Goal: Information Seeking & Learning: Learn about a topic

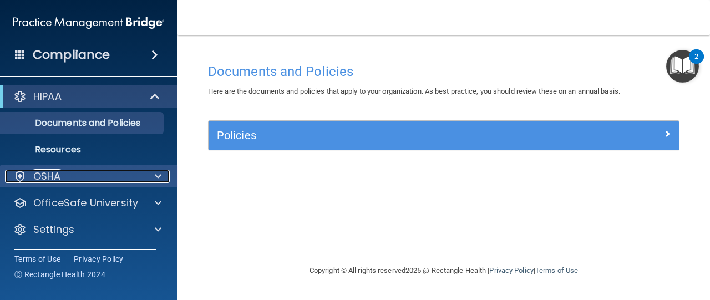
click at [74, 179] on div "OSHA" at bounding box center [74, 176] width 138 height 13
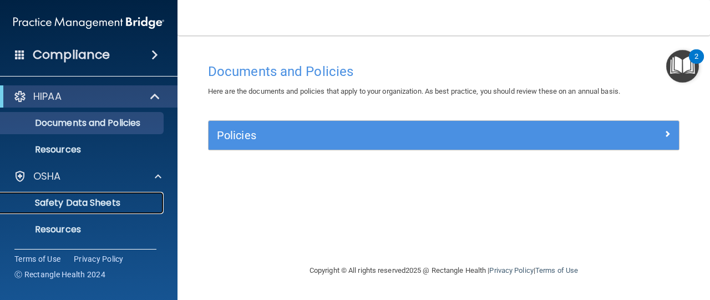
click at [83, 199] on p "Safety Data Sheets" at bounding box center [82, 203] width 151 height 11
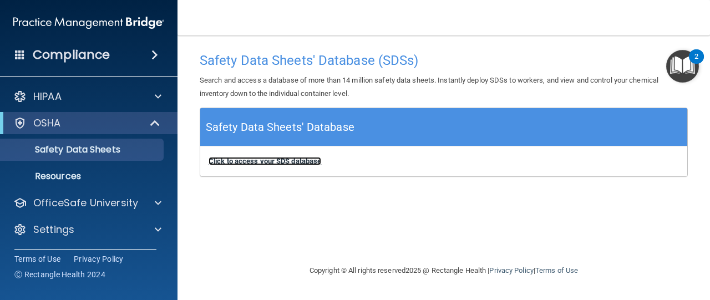
click at [320, 161] on b "Click to access your SDS database" at bounding box center [265, 161] width 113 height 8
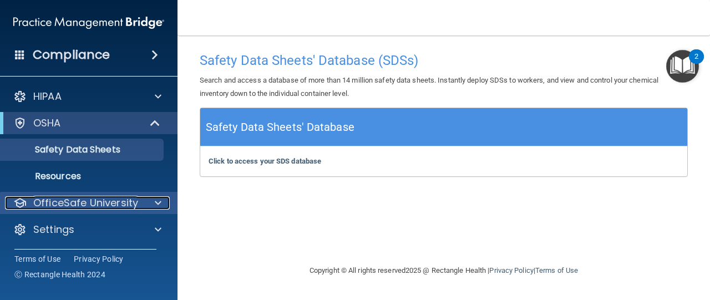
click at [88, 202] on p "OfficeSafe University" at bounding box center [85, 202] width 105 height 13
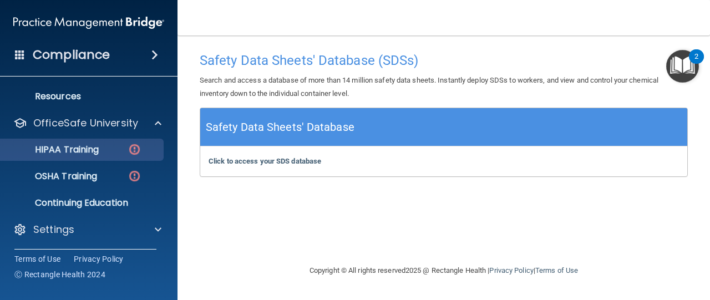
click at [90, 154] on p "HIPAA Training" at bounding box center [53, 149] width 92 height 11
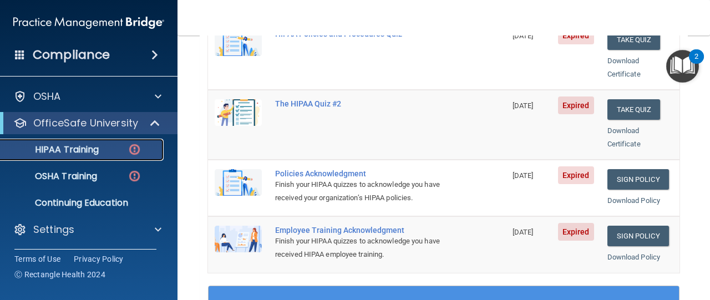
scroll to position [263, 0]
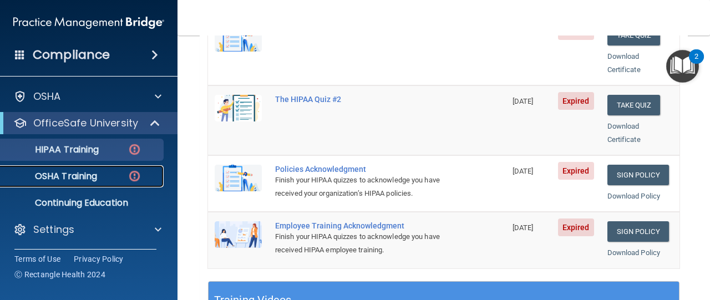
click at [82, 178] on p "OSHA Training" at bounding box center [52, 176] width 90 height 11
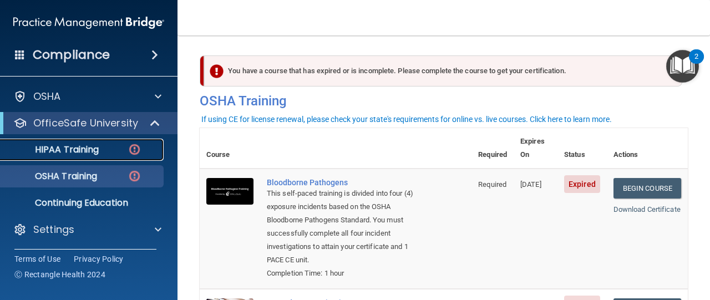
click at [134, 149] on img at bounding box center [135, 150] width 14 height 14
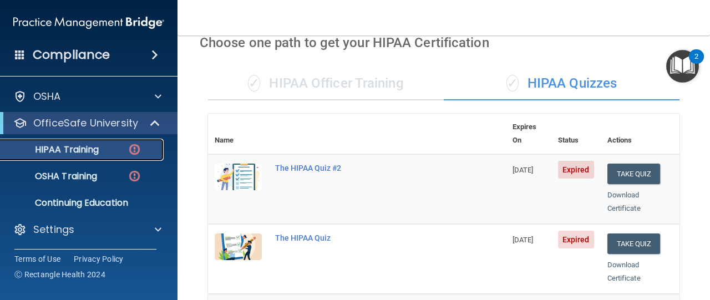
scroll to position [54, 0]
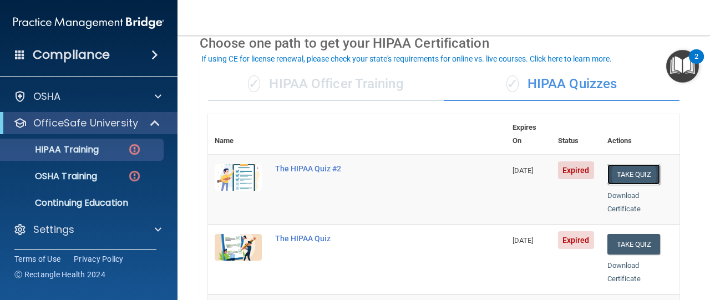
click at [636, 164] on button "Take Quiz" at bounding box center [634, 174] width 53 height 21
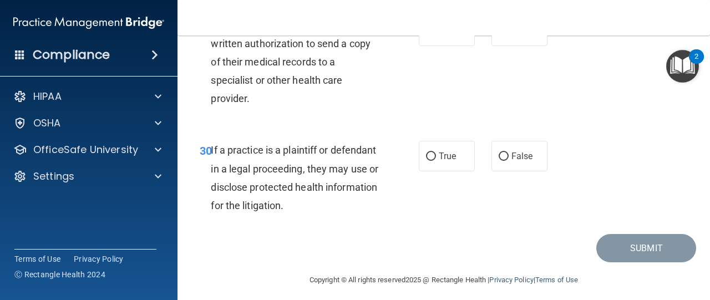
scroll to position [3314, 0]
